Goal: Navigation & Orientation: Find specific page/section

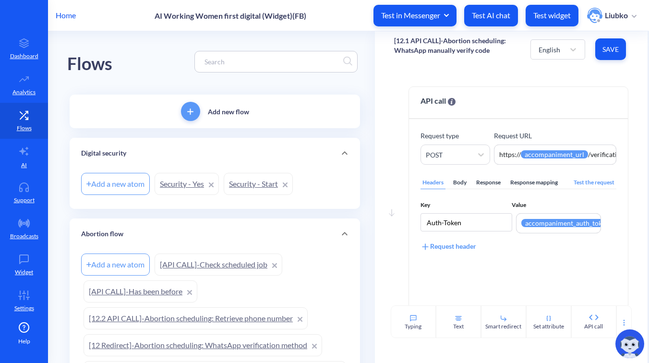
scroll to position [288, 0]
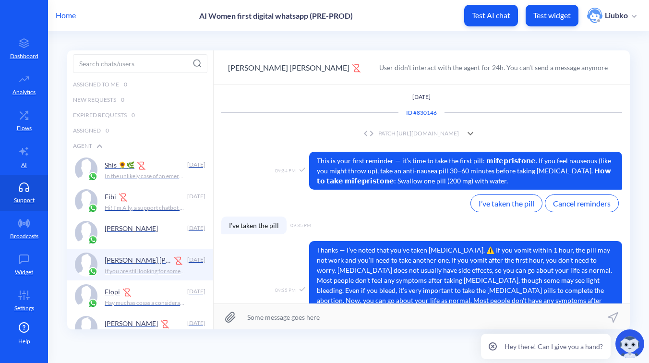
click at [18, 120] on link "Flows" at bounding box center [24, 121] width 48 height 36
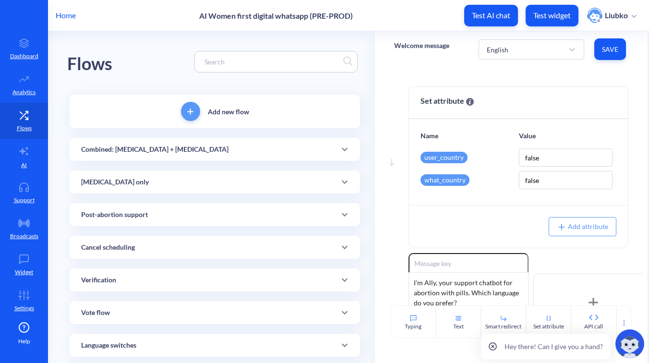
click at [253, 149] on div "Combined: [MEDICAL_DATA] + [MEDICAL_DATA]" at bounding box center [214, 149] width 267 height 10
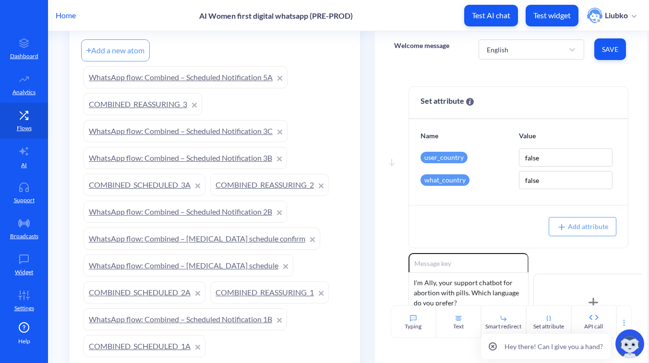
scroll to position [146, 0]
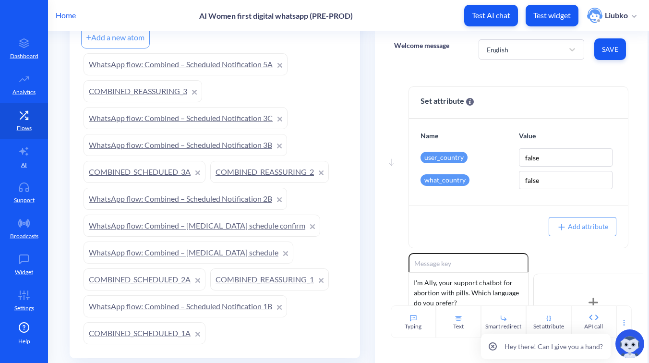
click at [166, 331] on link "COMBINED_SCHEDULED_1A" at bounding box center [144, 333] width 122 height 22
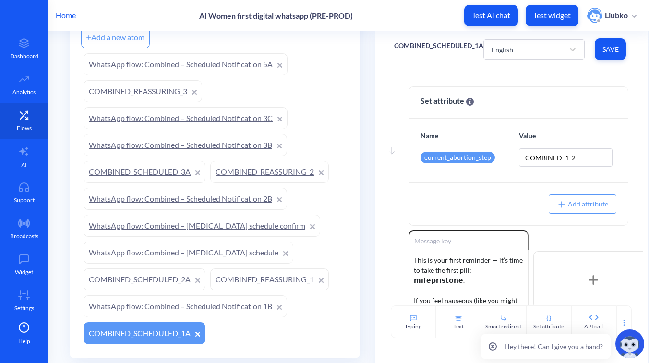
click at [253, 304] on link "WhatsApp flow: Combined – Scheduled Notification 1B" at bounding box center [184, 306] width 203 height 22
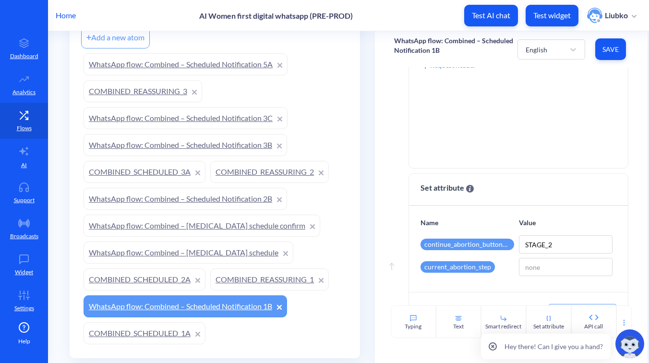
scroll to position [361, 0]
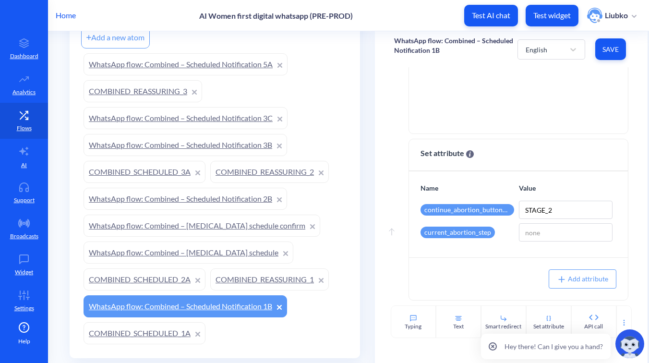
click at [245, 273] on link "COMBINED_REASSURING_1" at bounding box center [269, 279] width 118 height 22
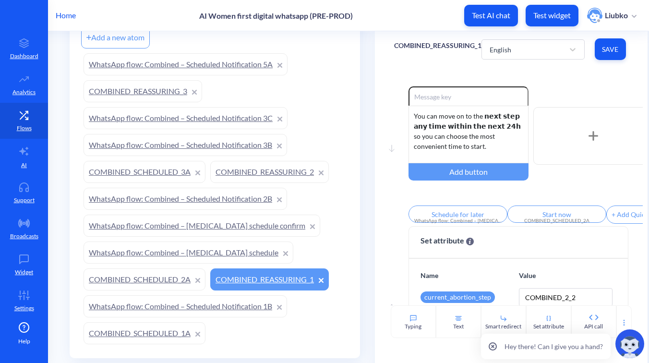
scroll to position [71, 0]
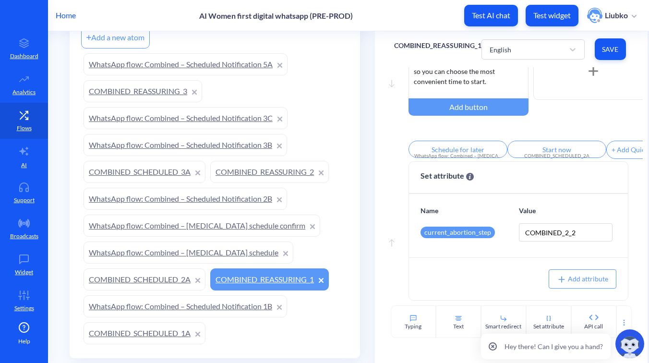
click at [142, 280] on link "COMBINED_SCHEDULED_2A" at bounding box center [144, 279] width 122 height 22
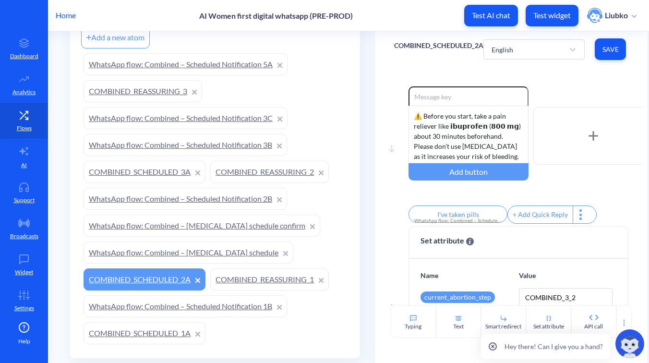
scroll to position [71, 0]
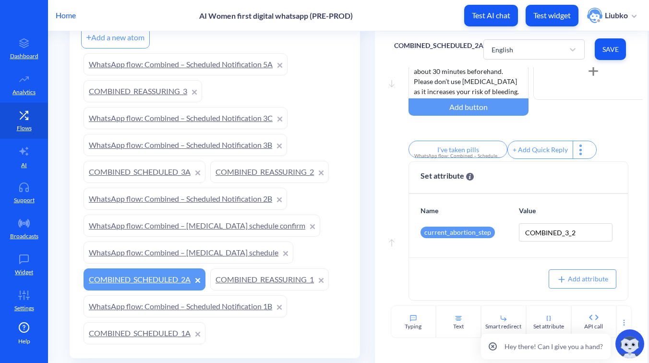
click at [207, 251] on link "WhatsApp flow: Combined – [MEDICAL_DATA] schedule" at bounding box center [188, 252] width 210 height 22
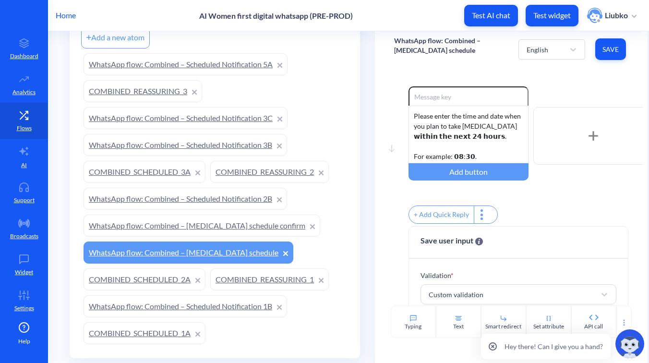
scroll to position [151, 0]
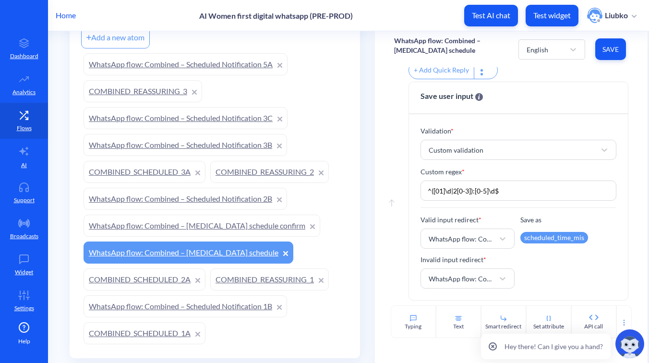
click at [206, 225] on link "WhatsApp flow: Combined – [MEDICAL_DATA] schedule confirm" at bounding box center [201, 225] width 237 height 22
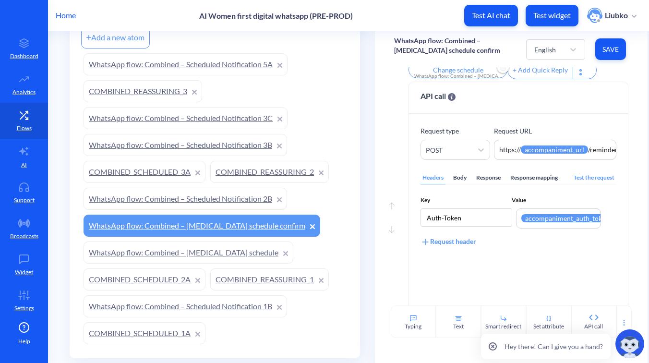
scroll to position [308, 0]
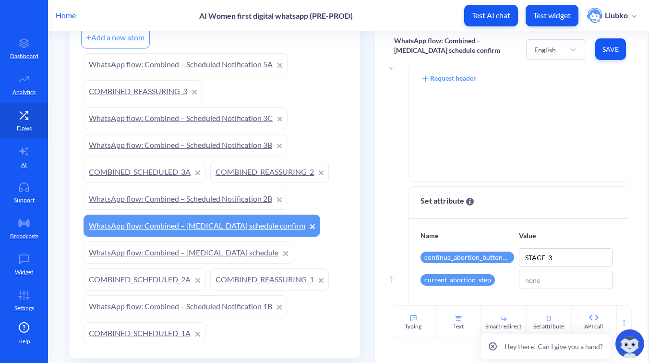
click at [200, 200] on link "WhatsApp flow: Combined – Scheduled Notification 2B" at bounding box center [184, 199] width 203 height 22
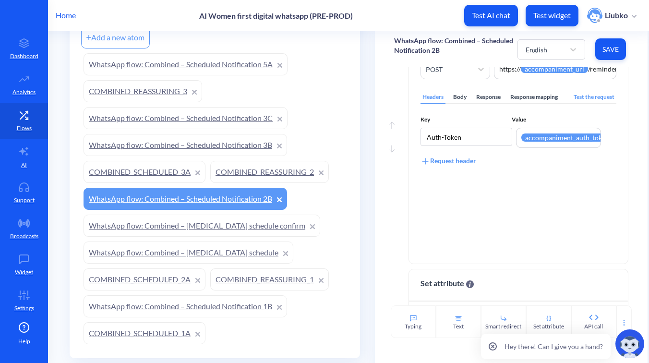
scroll to position [361, 0]
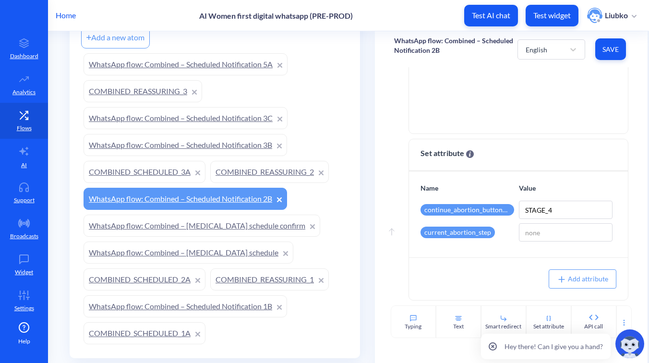
click at [258, 170] on link "COMBINED_REASSURING_2" at bounding box center [269, 172] width 118 height 22
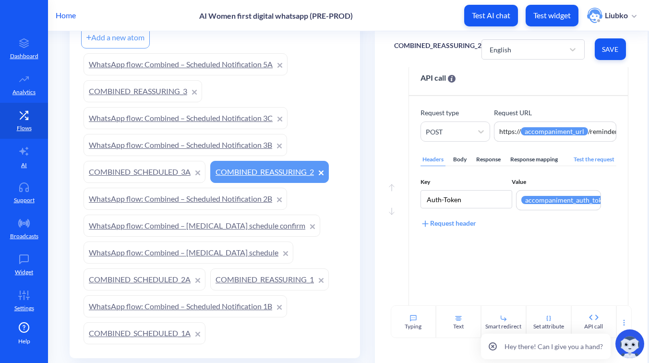
scroll to position [181, 0]
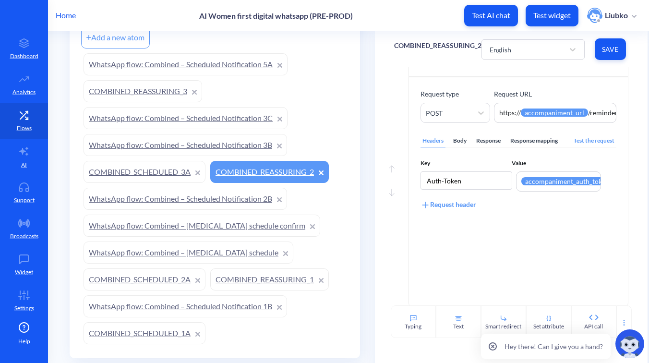
click at [463, 147] on div "Body" at bounding box center [459, 140] width 17 height 13
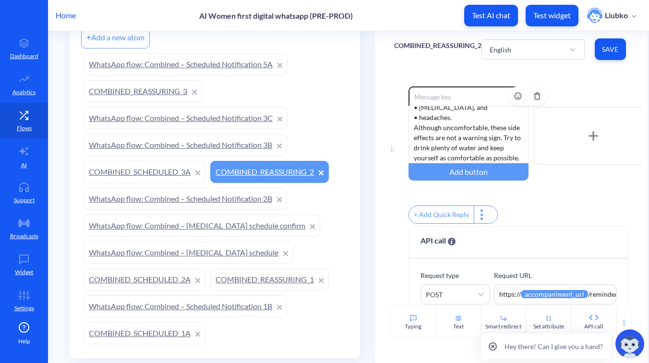
scroll to position [0, 0]
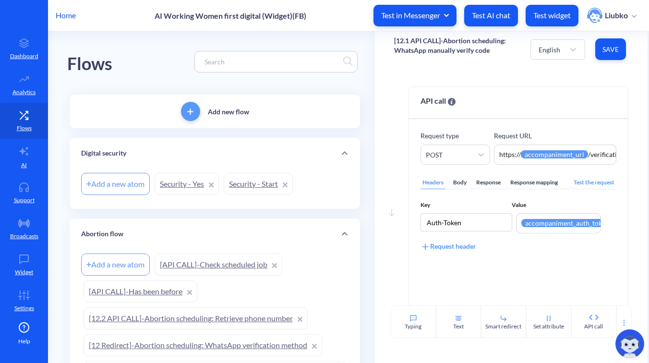
scroll to position [288, 0]
